Goal: Task Accomplishment & Management: Use online tool/utility

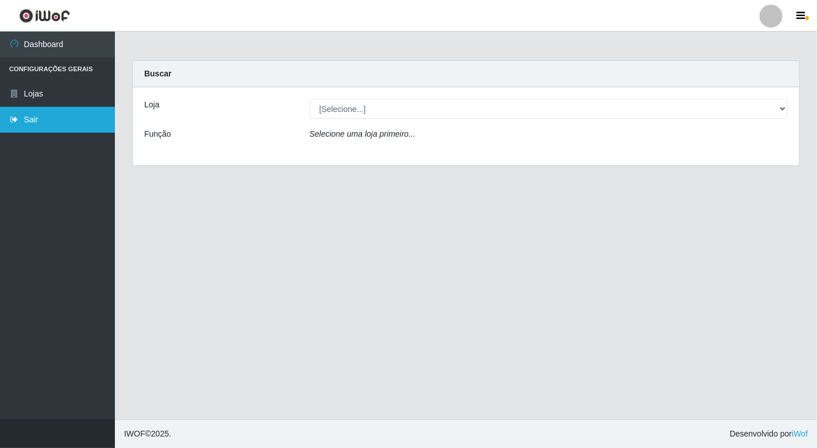
click at [29, 121] on link "Sair" at bounding box center [57, 120] width 115 height 26
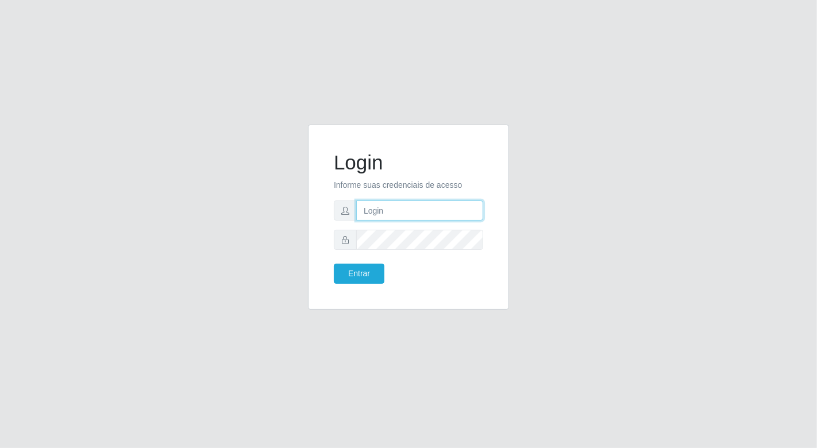
click at [379, 213] on input "text" at bounding box center [419, 211] width 127 height 20
type input "[EMAIL_ADDRESS][DOMAIN_NAME]"
click at [334, 264] on button "Entrar" at bounding box center [359, 274] width 51 height 20
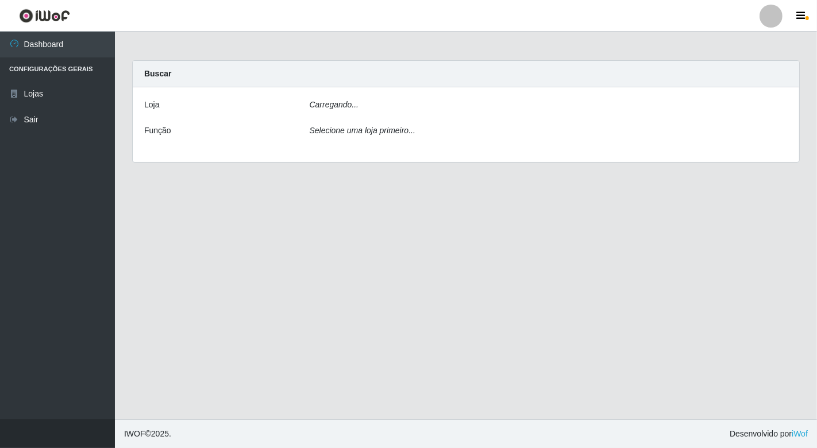
click at [355, 268] on main "Carregando... Buscar [PERSON_NAME]... Função Selecione uma loja primeiro..." at bounding box center [466, 226] width 702 height 388
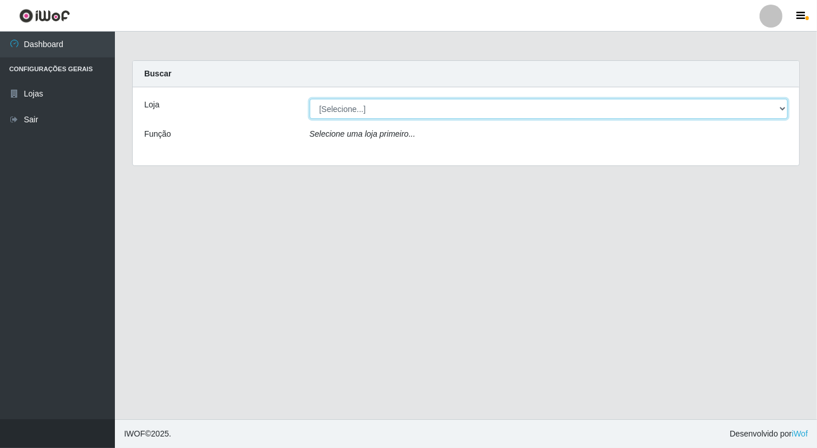
click at [778, 101] on select "[Selecione...] Nordestão - [GEOGRAPHIC_DATA]" at bounding box center [549, 109] width 479 height 20
select select "454"
click at [310, 99] on select "[Selecione...] Nordestão - [GEOGRAPHIC_DATA]" at bounding box center [549, 109] width 479 height 20
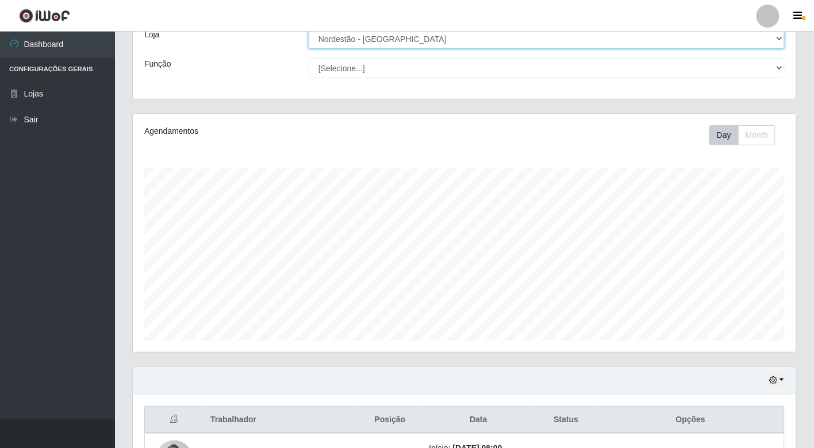
scroll to position [191, 0]
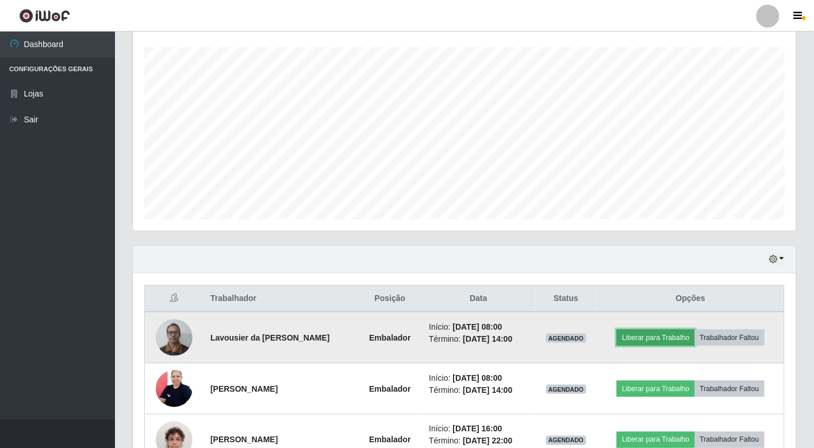
click at [653, 340] on button "Liberar para Trabalho" at bounding box center [656, 338] width 78 height 16
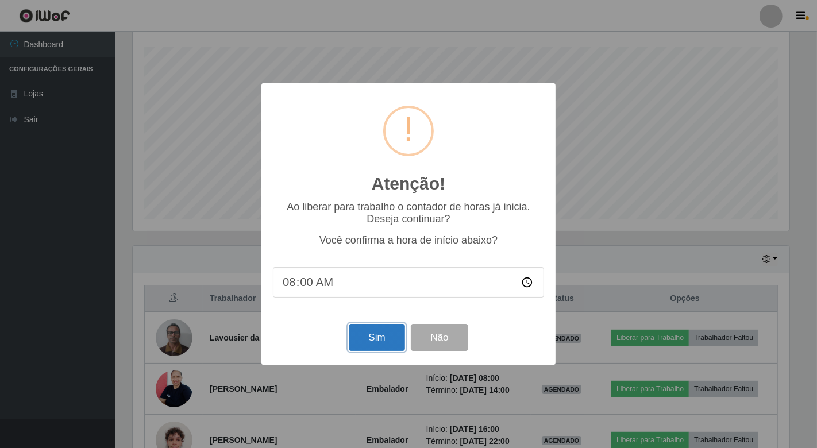
click at [380, 345] on button "Sim" at bounding box center [377, 337] width 56 height 27
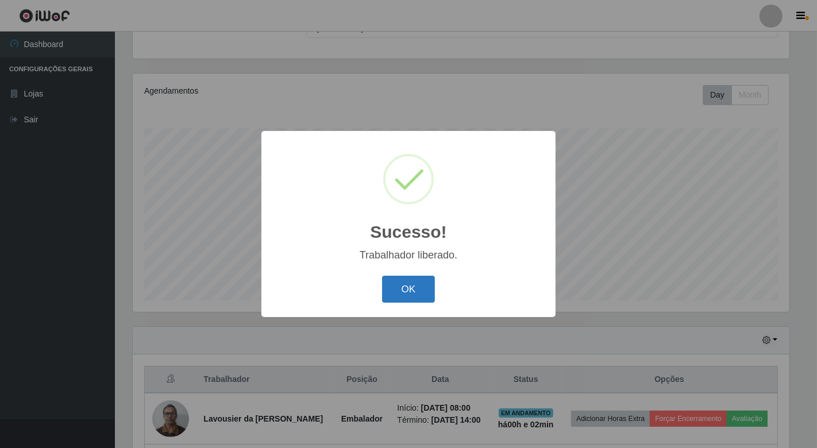
click at [406, 286] on button "OK" at bounding box center [408, 289] width 53 height 27
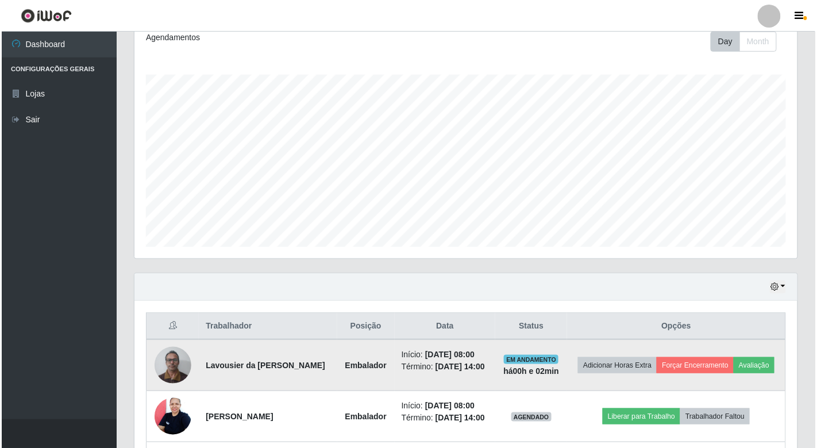
scroll to position [238, 0]
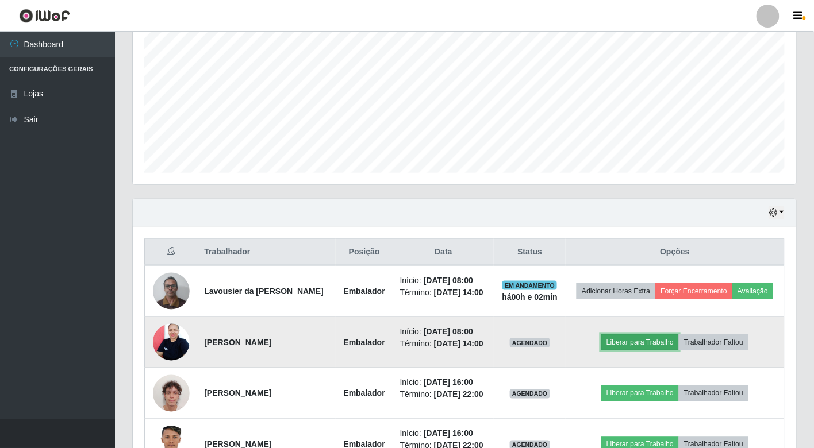
click at [638, 351] on button "Liberar para Trabalho" at bounding box center [640, 342] width 78 height 16
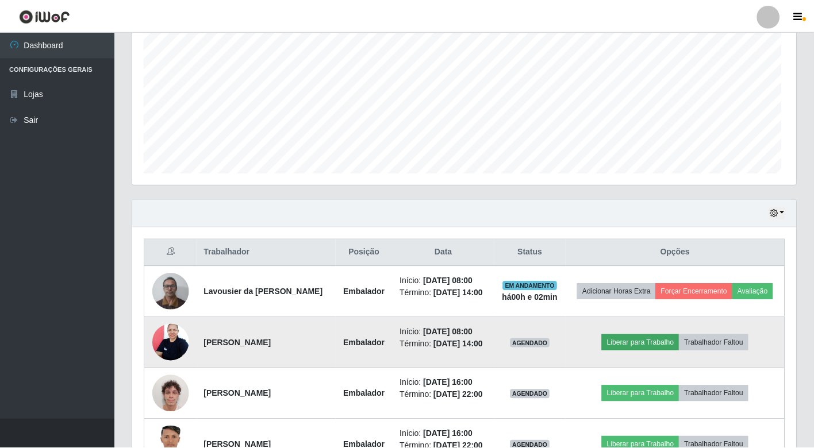
scroll to position [238, 656]
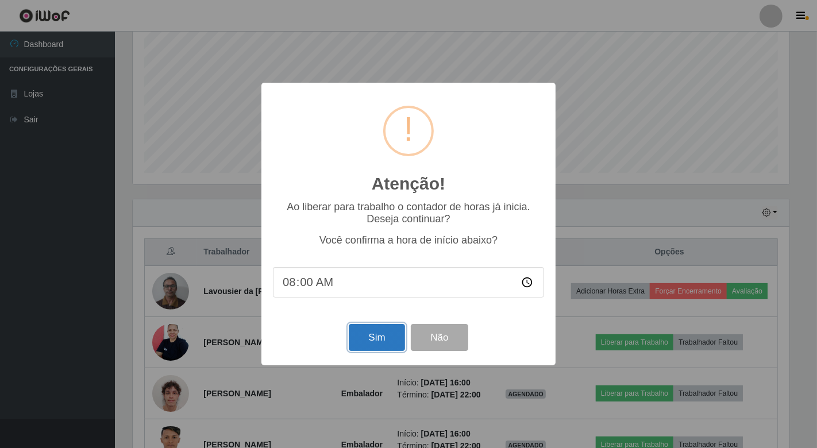
click at [387, 334] on button "Sim" at bounding box center [377, 337] width 56 height 27
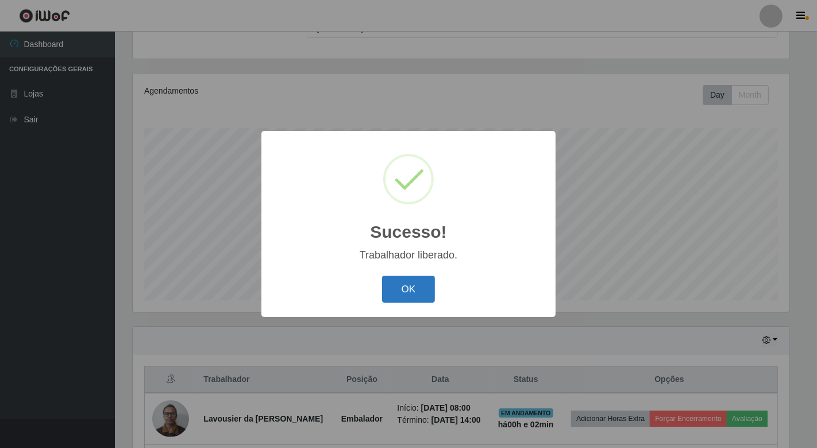
click at [405, 286] on button "OK" at bounding box center [408, 289] width 53 height 27
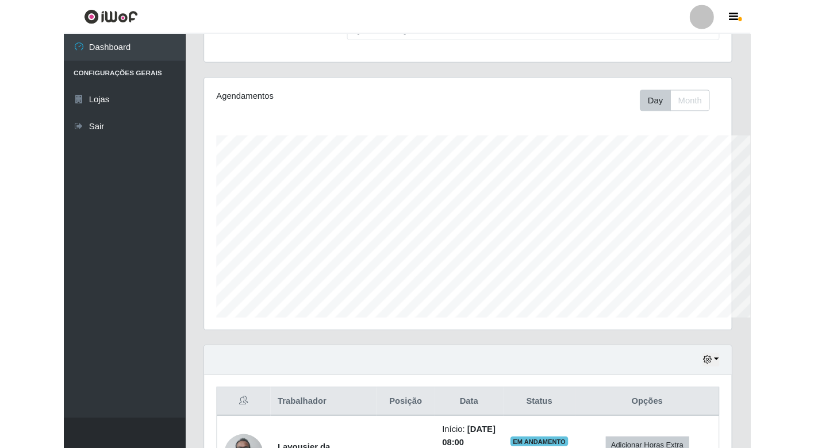
scroll to position [238, 663]
